Goal: Use online tool/utility: Utilize a website feature to perform a specific function

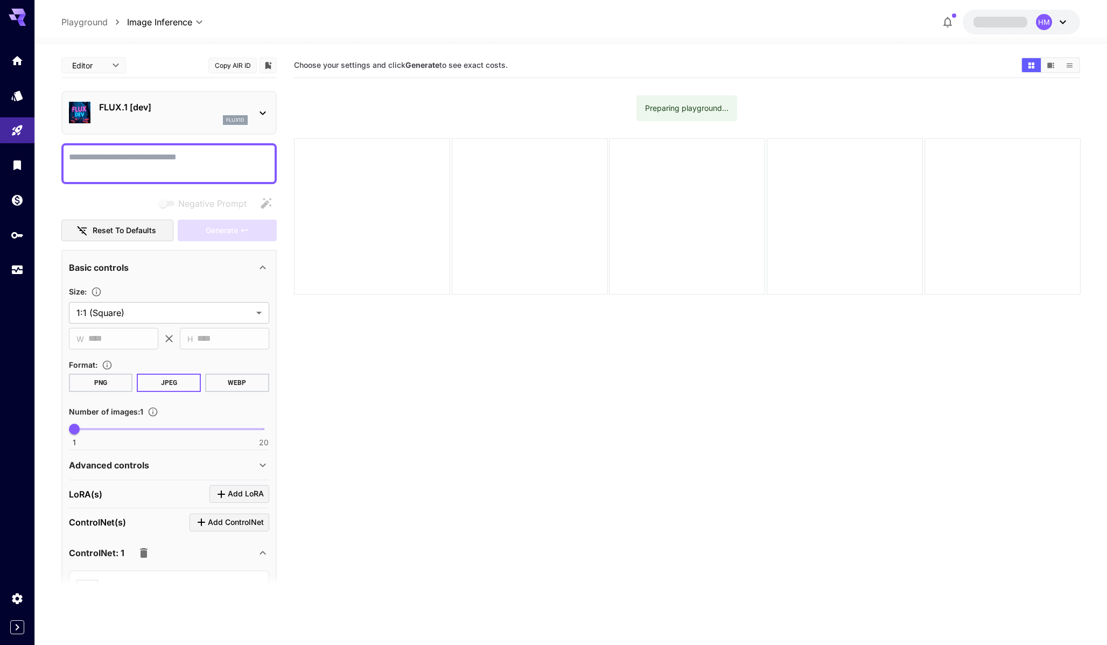
scroll to position [75, 0]
